Goal: Task Accomplishment & Management: Use online tool/utility

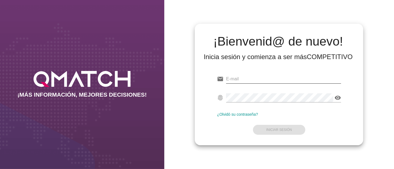
type input "[PERSON_NAME][EMAIL_ADDRESS][DOMAIN_NAME]"
click at [288, 79] on input "[PERSON_NAME][EMAIL_ADDRESS][DOMAIN_NAME]" at bounding box center [283, 79] width 115 height 9
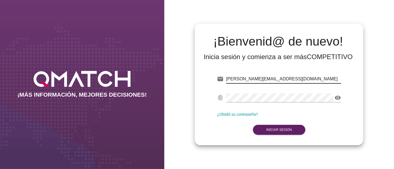
click at [213, 120] on div "email [PERSON_NAME][EMAIL_ADDRESS][DOMAIN_NAME] fingerprint visibility ¿Olvidó …" at bounding box center [278, 103] width 159 height 75
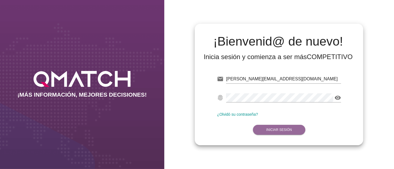
click at [281, 132] on button "Iniciar Sesión" at bounding box center [279, 130] width 52 height 10
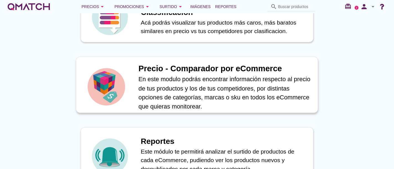
scroll to position [215, 0]
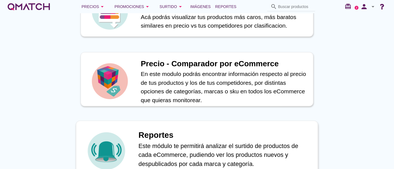
click at [172, 132] on h1 "Reportes" at bounding box center [224, 136] width 173 height 12
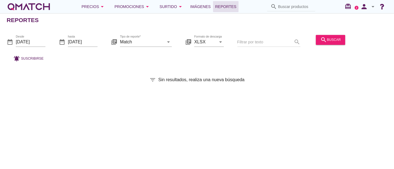
click at [126, 48] on div "Tipo de reporte* Match arrow_drop_down" at bounding box center [146, 45] width 52 height 14
click at [129, 44] on input "Match" at bounding box center [142, 42] width 44 height 9
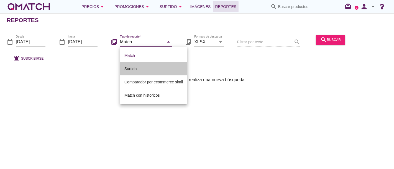
click at [141, 68] on div "Surtido" at bounding box center [153, 69] width 58 height 7
type input "Surtido"
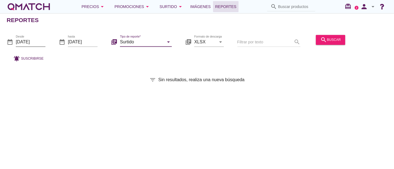
click at [30, 38] on input "[DATE]" at bounding box center [31, 42] width 30 height 9
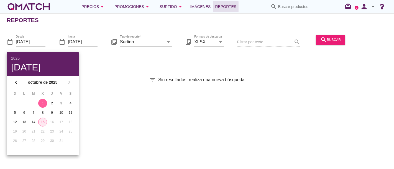
drag, startPoint x: 42, startPoint y: 122, endPoint x: 50, endPoint y: 119, distance: 9.0
click at [42, 122] on div "15" at bounding box center [42, 122] width 8 height 5
type input "[DATE]"
click at [334, 38] on div "search buscar" at bounding box center [330, 40] width 20 height 7
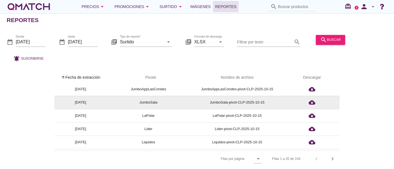
scroll to position [92, 0]
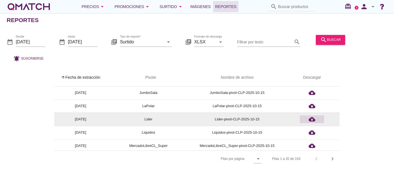
click at [313, 119] on icon "cloud_download" at bounding box center [311, 119] width 7 height 7
